Goal: Transaction & Acquisition: Download file/media

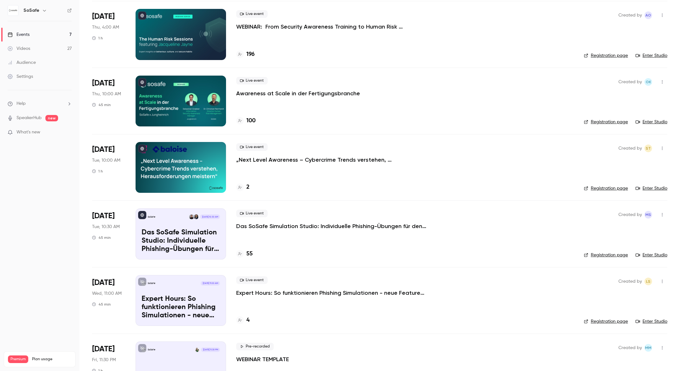
scroll to position [145, 0]
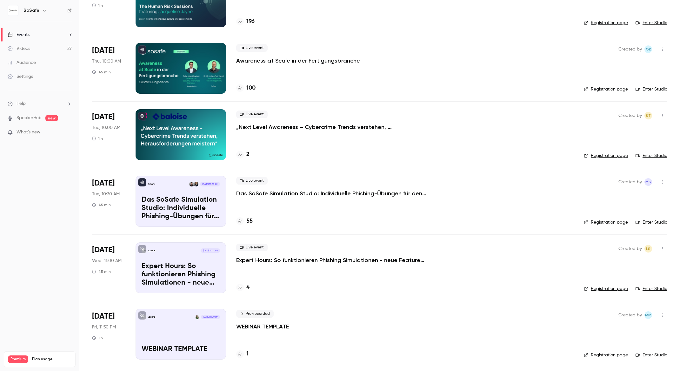
click at [283, 191] on p "Das SoSafe Simulation Studio: Individuelle Phishing-Übungen für den öffentliche…" at bounding box center [331, 193] width 190 height 8
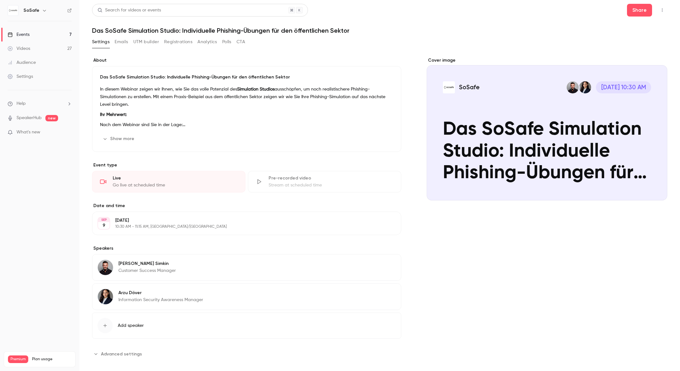
scroll to position [0, 0]
click at [178, 42] on button "Registrations" at bounding box center [178, 41] width 28 height 10
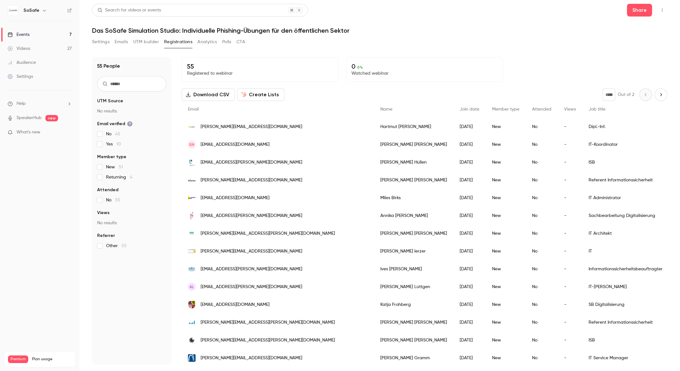
click at [212, 94] on button "Download CSV" at bounding box center [208, 94] width 53 height 13
